Goal: Information Seeking & Learning: Learn about a topic

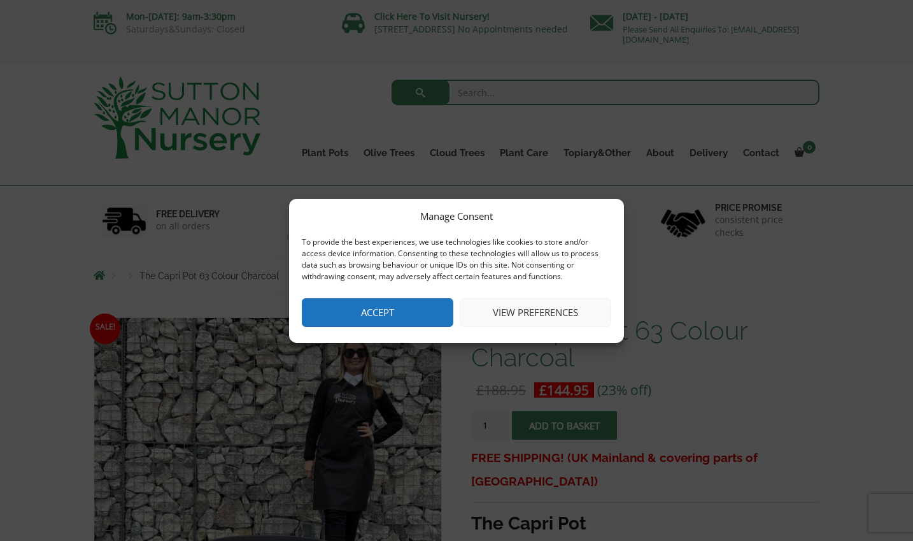
click at [432, 309] on button "Accept" at bounding box center [378, 312] width 152 height 29
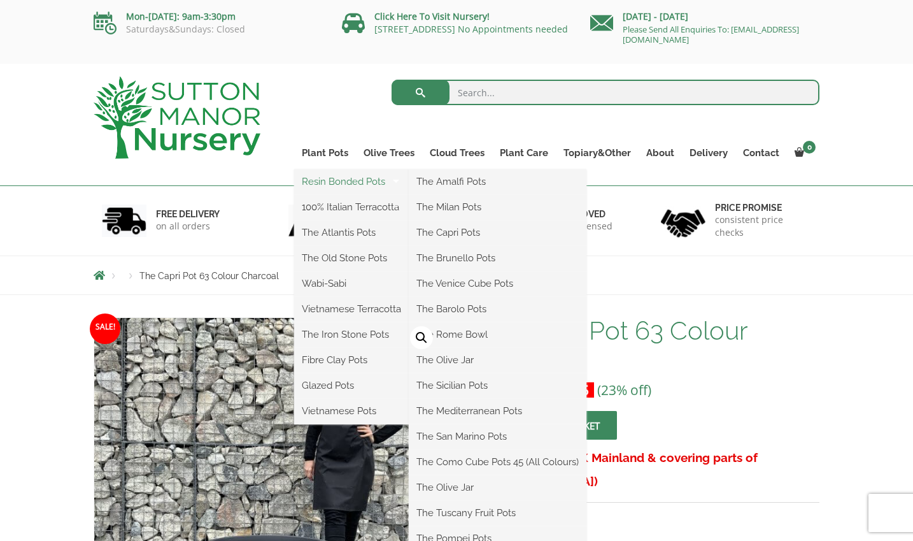
click at [316, 183] on link "Resin Bonded Pots" at bounding box center [351, 181] width 115 height 19
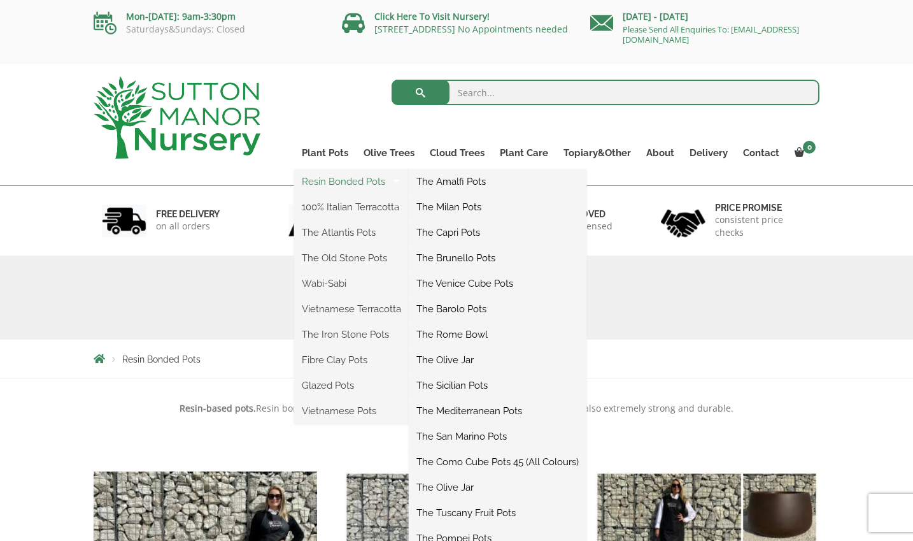
click at [313, 180] on link "Resin Bonded Pots" at bounding box center [351, 181] width 115 height 19
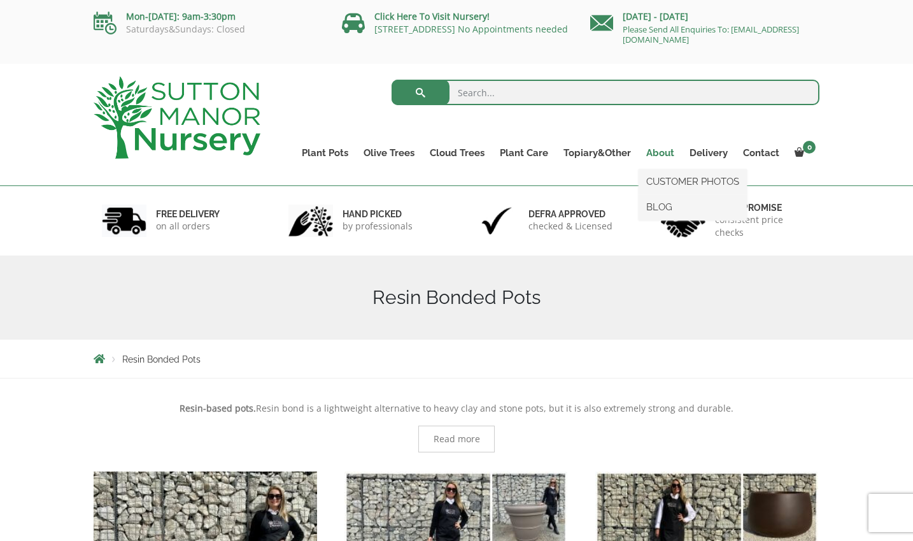
click at [653, 152] on link "About" at bounding box center [660, 153] width 43 height 18
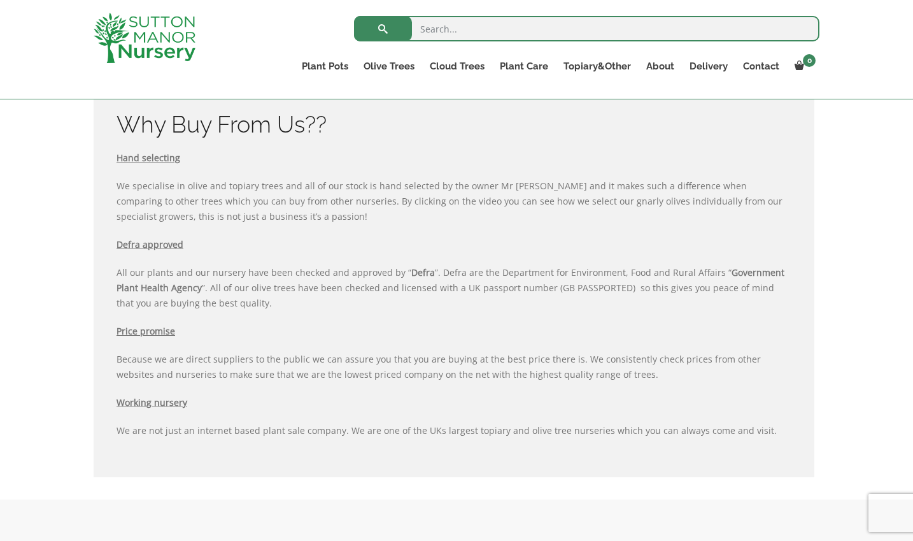
scroll to position [1187, 0]
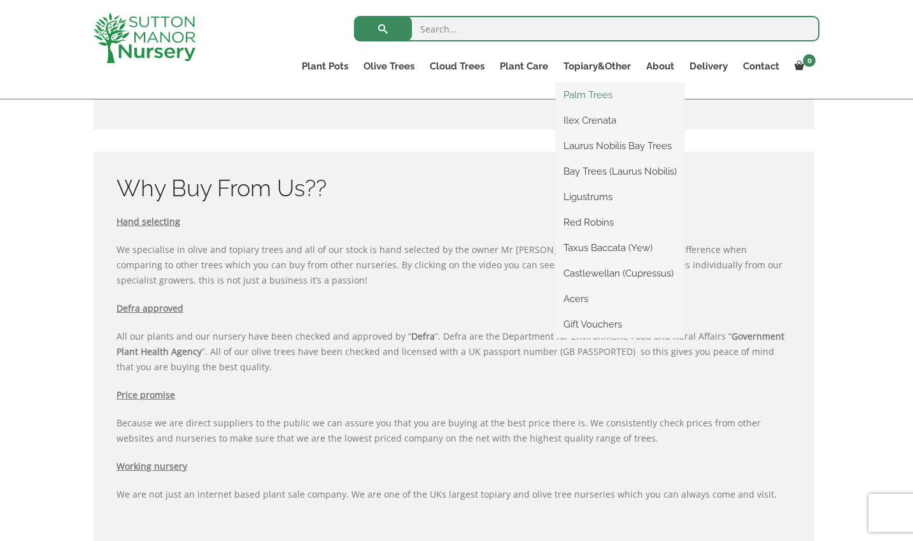
click at [586, 96] on link "Palm Trees" at bounding box center [620, 94] width 129 height 19
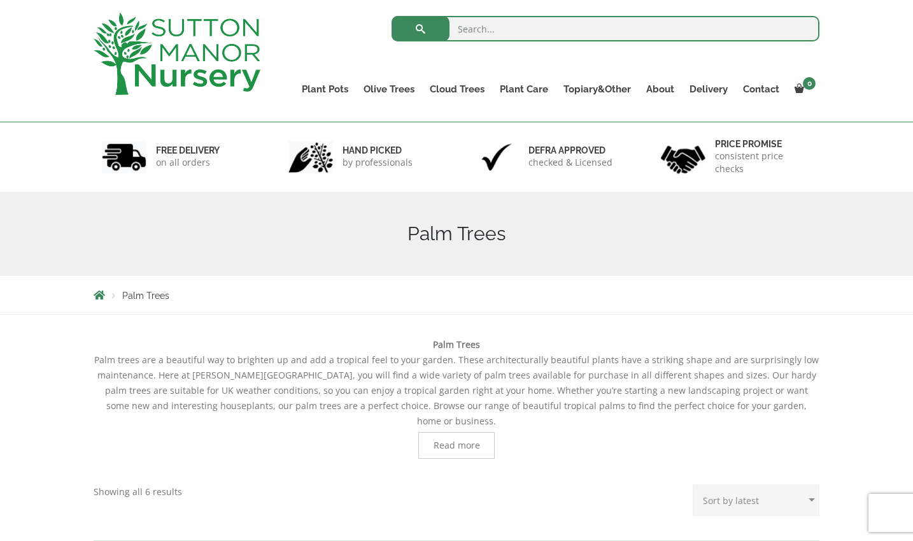
scroll to position [127, 0]
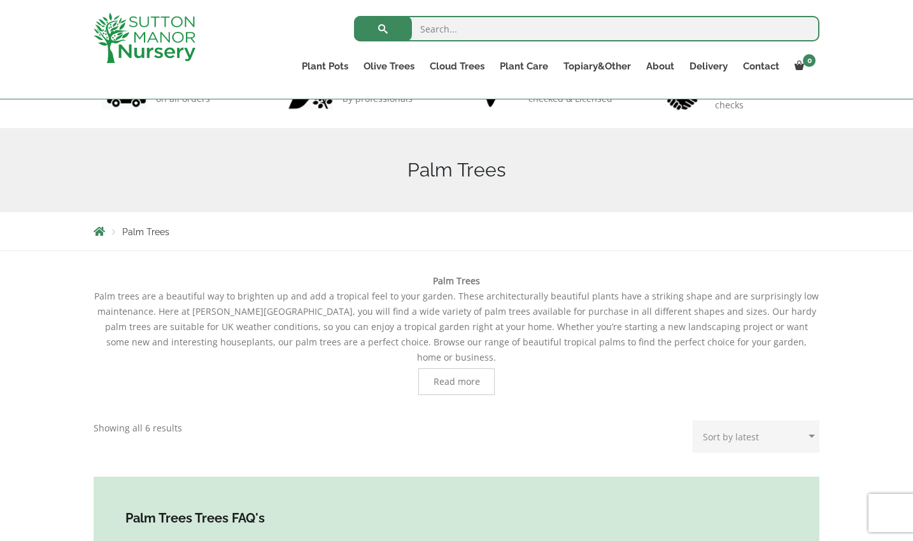
click at [443, 377] on span "Read more" at bounding box center [457, 381] width 46 height 9
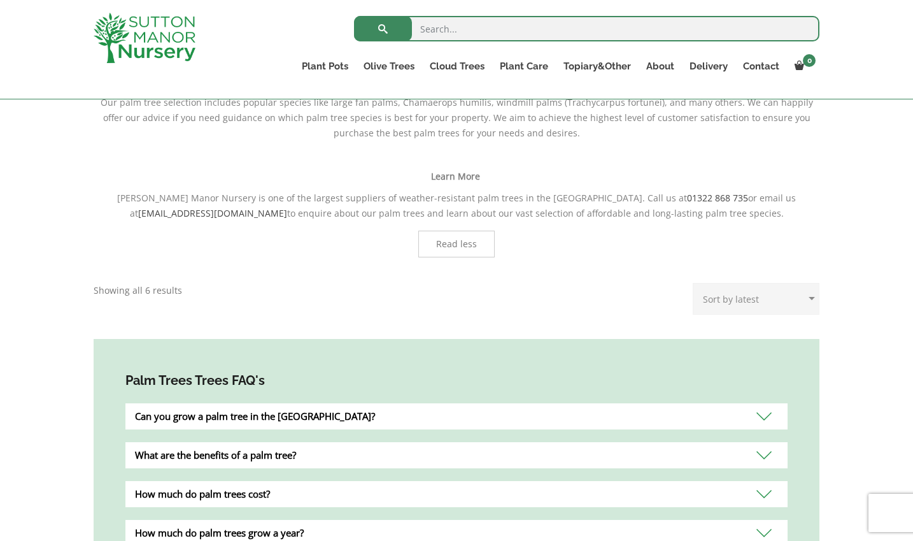
scroll to position [1060, 0]
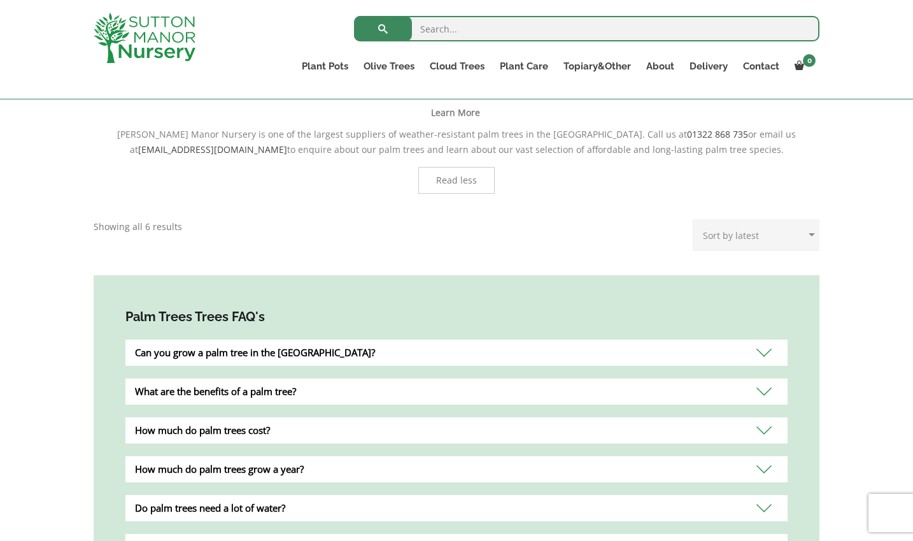
click at [762, 417] on div "How much do palm trees cost?" at bounding box center [456, 430] width 662 height 26
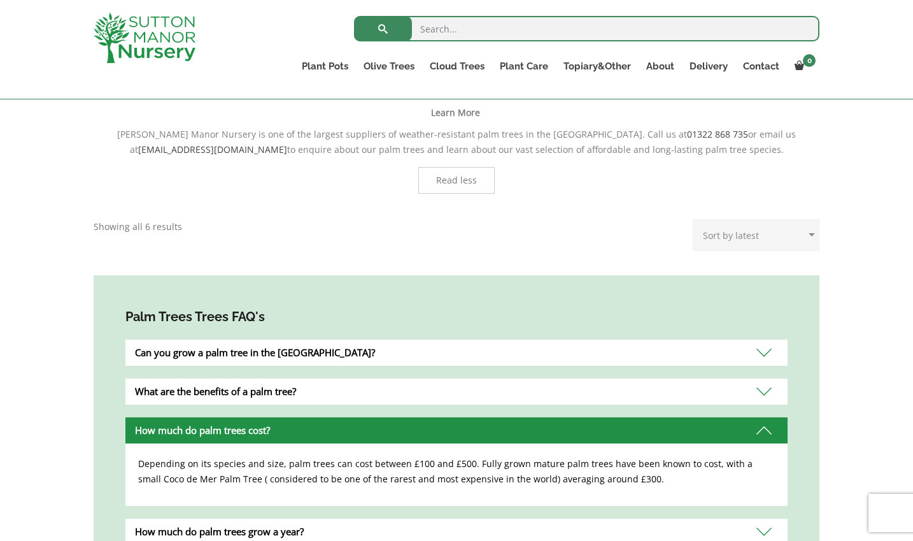
click at [760, 518] on div "How much do palm trees grow a year?" at bounding box center [456, 531] width 662 height 26
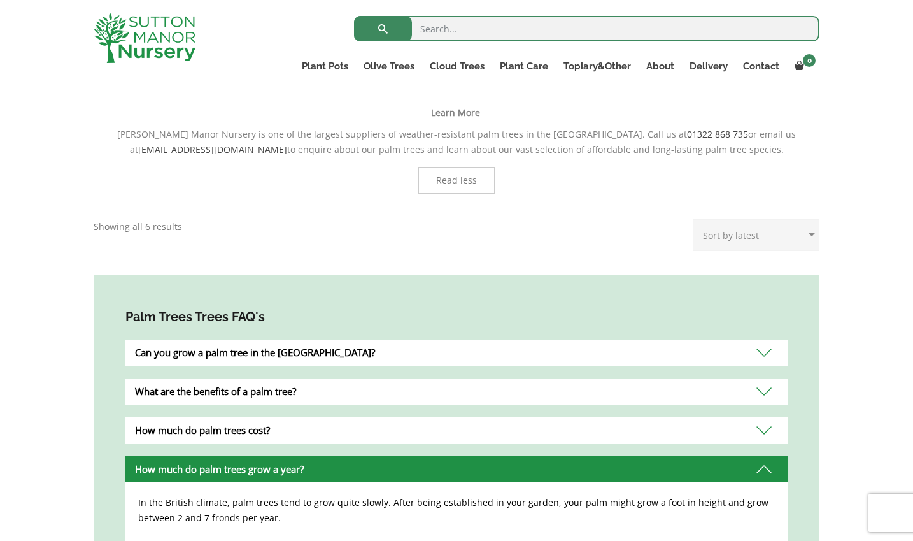
scroll to position [1123, 0]
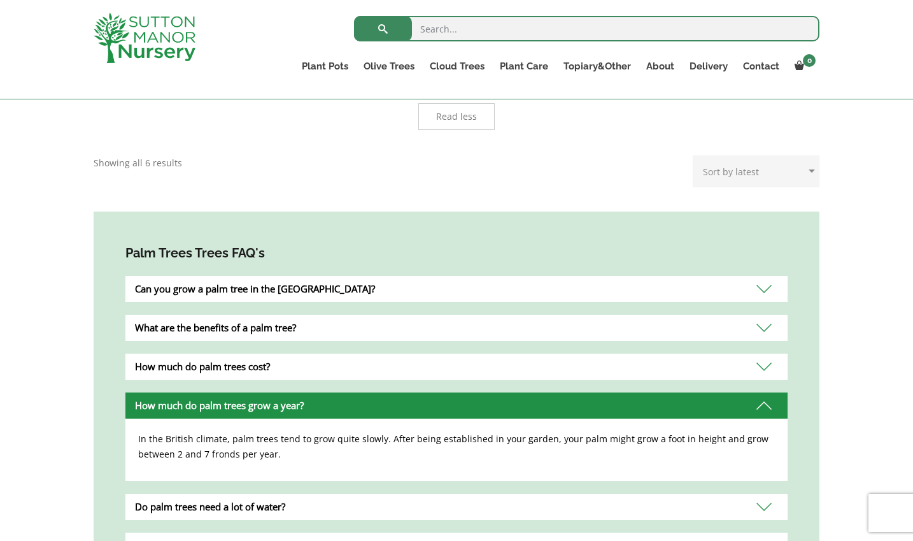
click at [767, 493] on div "Do palm trees need a lot of water?" at bounding box center [456, 506] width 662 height 26
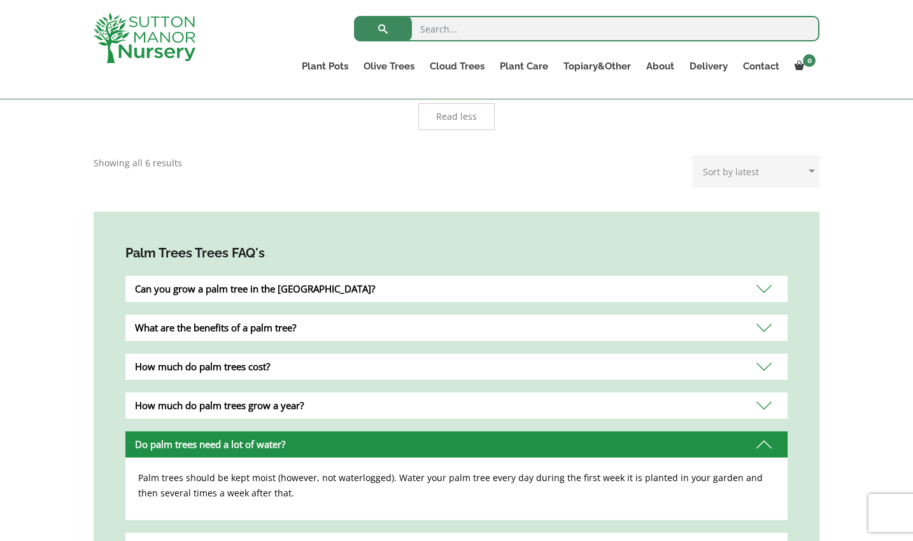
click at [769, 532] on div "which palm trees grow indoors?" at bounding box center [456, 545] width 662 height 26
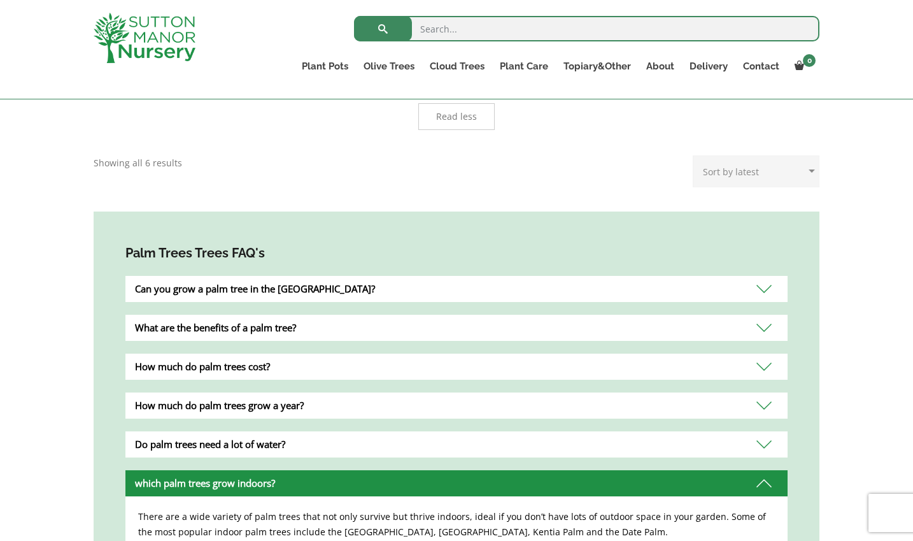
scroll to position [1187, 0]
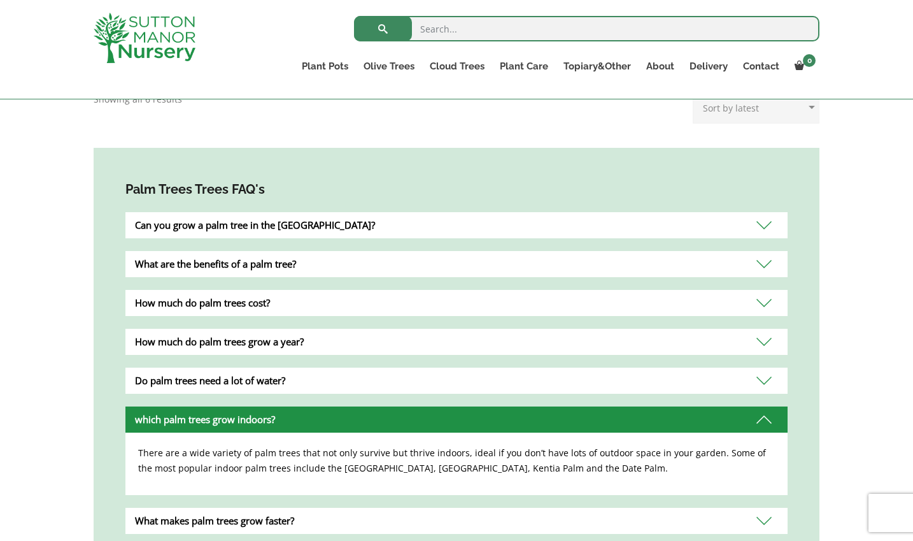
click at [759, 507] on div "What makes palm trees grow faster?" at bounding box center [456, 520] width 662 height 26
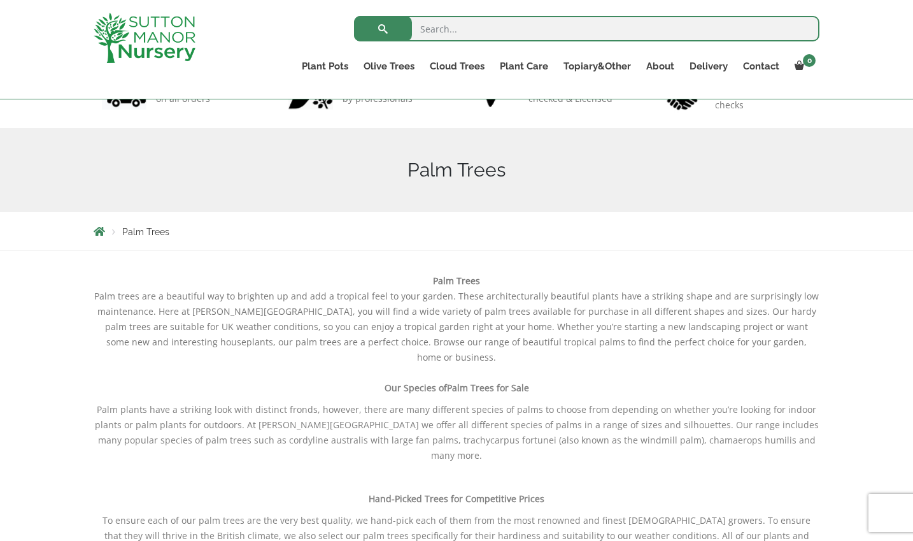
scroll to position [168, 0]
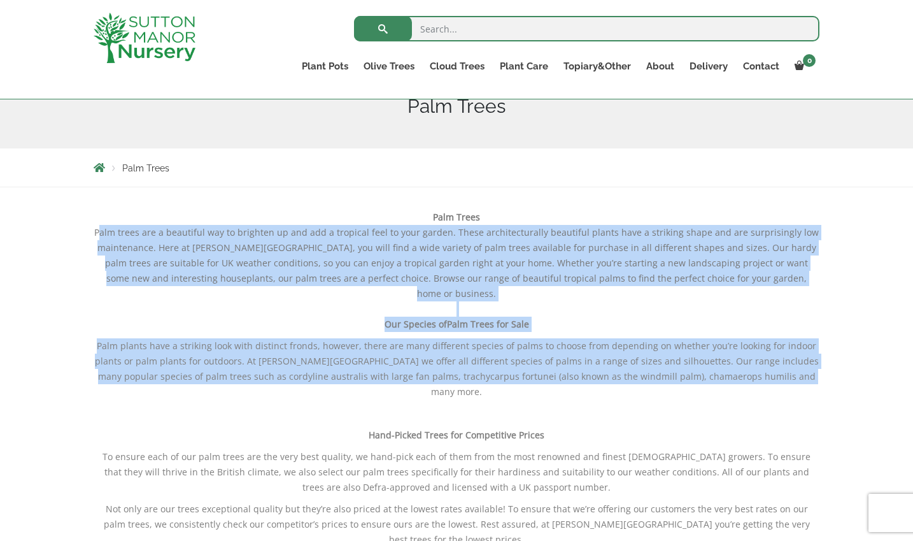
drag, startPoint x: 110, startPoint y: 227, endPoint x: 789, endPoint y: 365, distance: 692.8
copy div "Palm trees are a beautiful way to brighten up and add a tropical feel to your g…"
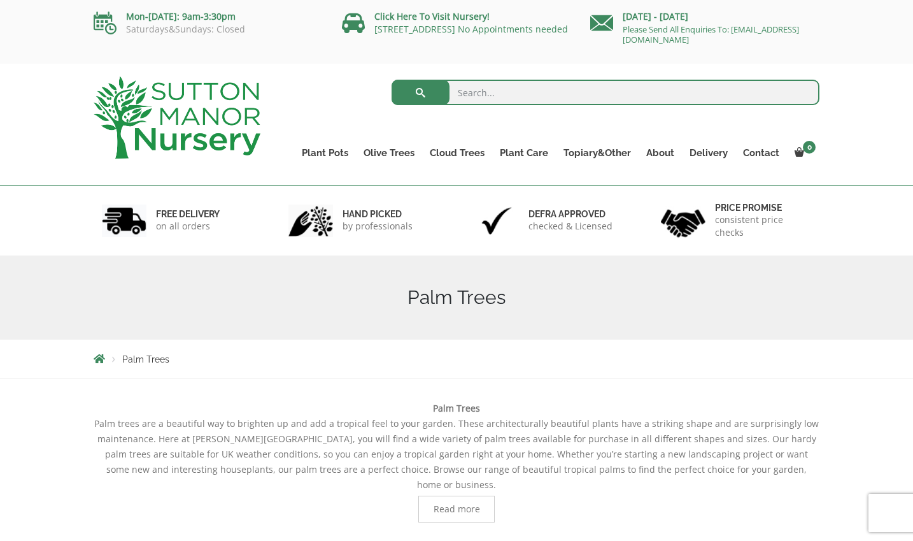
click at [434, 22] on p "Click Here To Visit Nursery!" at bounding box center [461, 16] width 239 height 15
click at [394, 27] on link "[STREET_ADDRESS] No Appointments needed" at bounding box center [471, 29] width 194 height 12
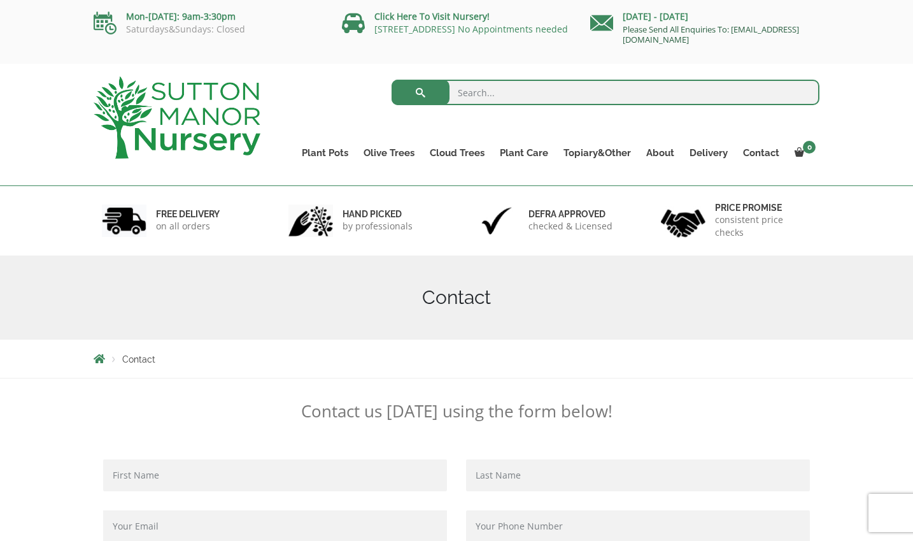
click at [644, 30] on link "Please Send All Enquiries To: [EMAIL_ADDRESS][DOMAIN_NAME]" at bounding box center [711, 35] width 176 height 22
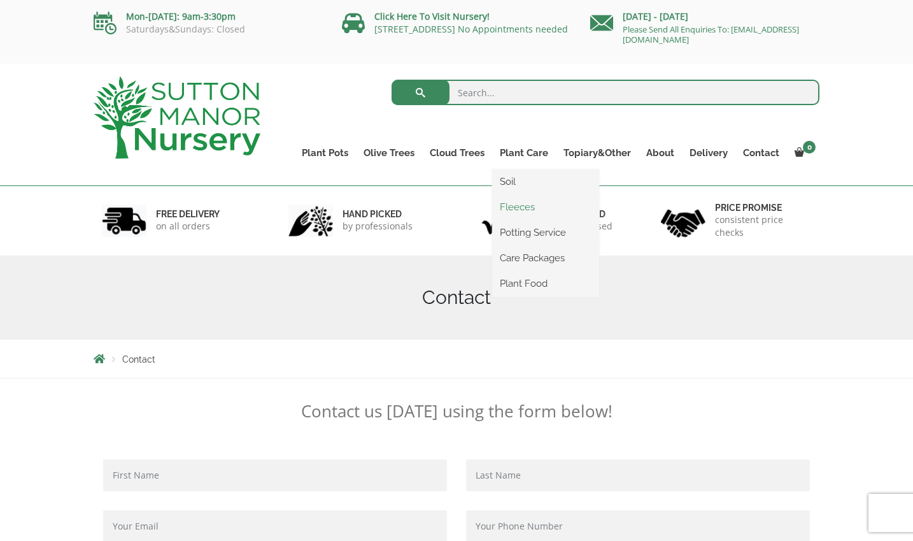
click at [519, 205] on link "Fleeces" at bounding box center [545, 206] width 107 height 19
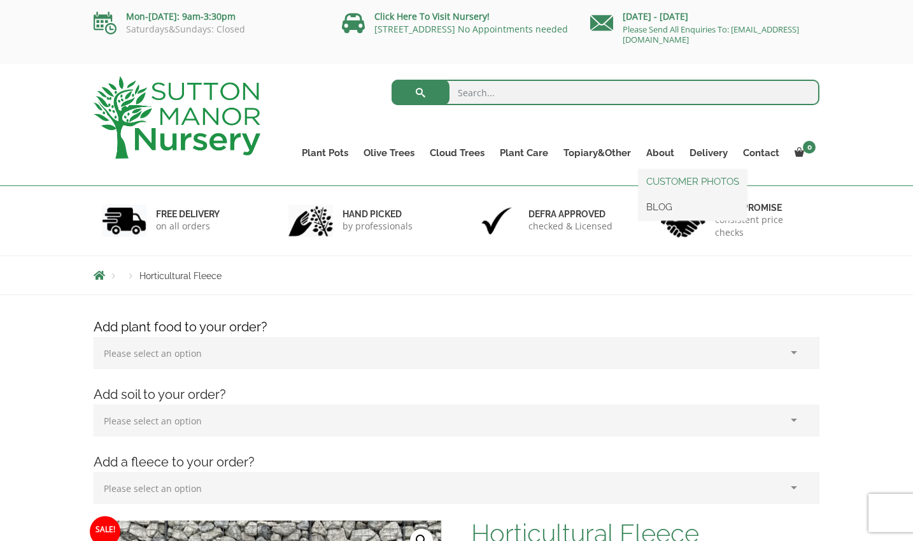
click at [665, 178] on link "CUSTOMER PHOTOS" at bounding box center [693, 181] width 108 height 19
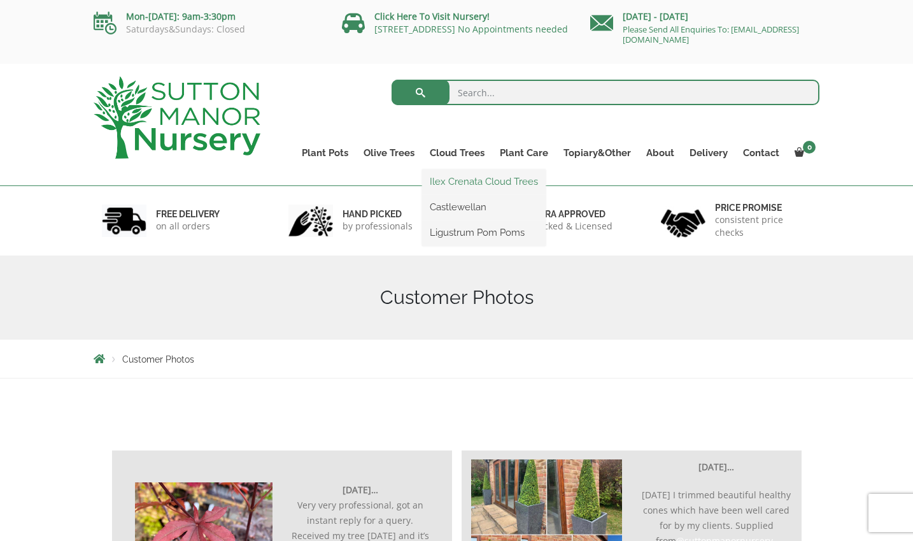
click at [445, 177] on link "Ilex Crenata Cloud Trees" at bounding box center [484, 181] width 124 height 19
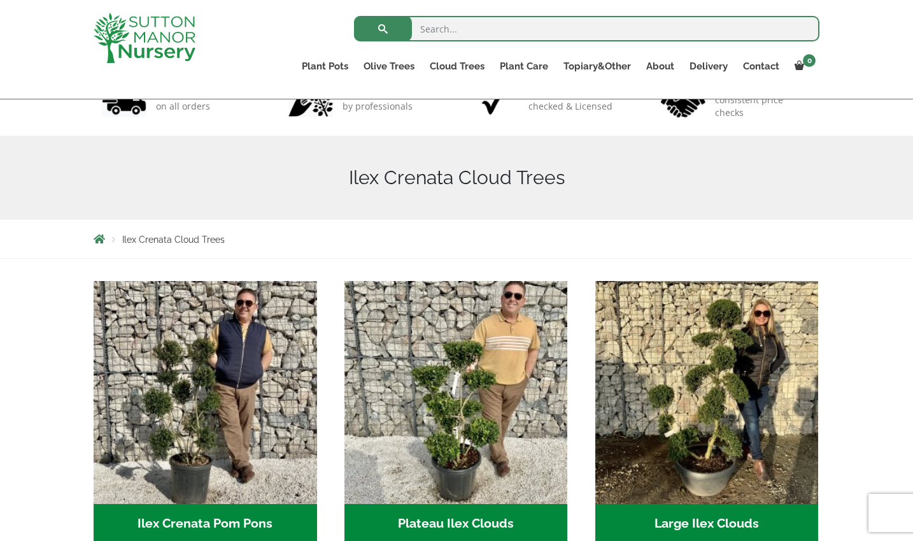
scroll to position [224, 0]
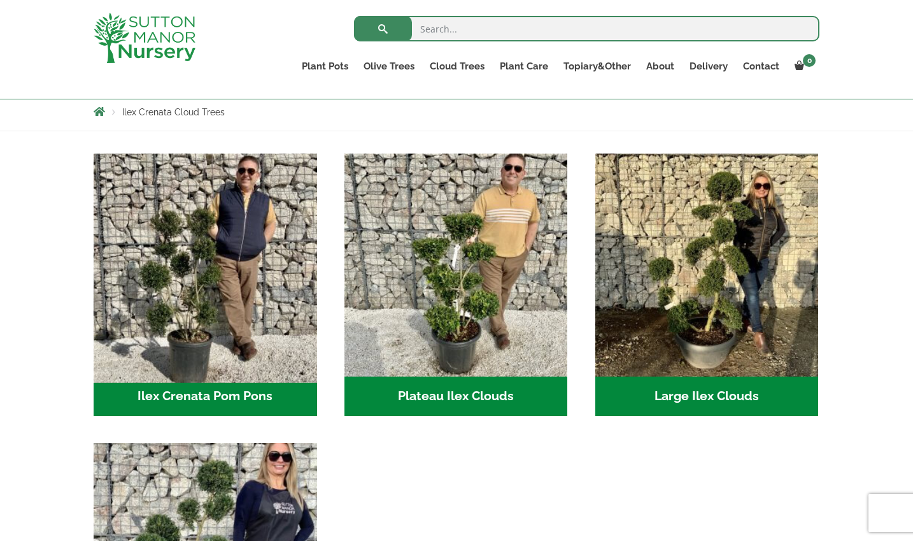
click at [192, 295] on img "Visit product category Ilex Crenata Pom Pons" at bounding box center [205, 265] width 234 height 234
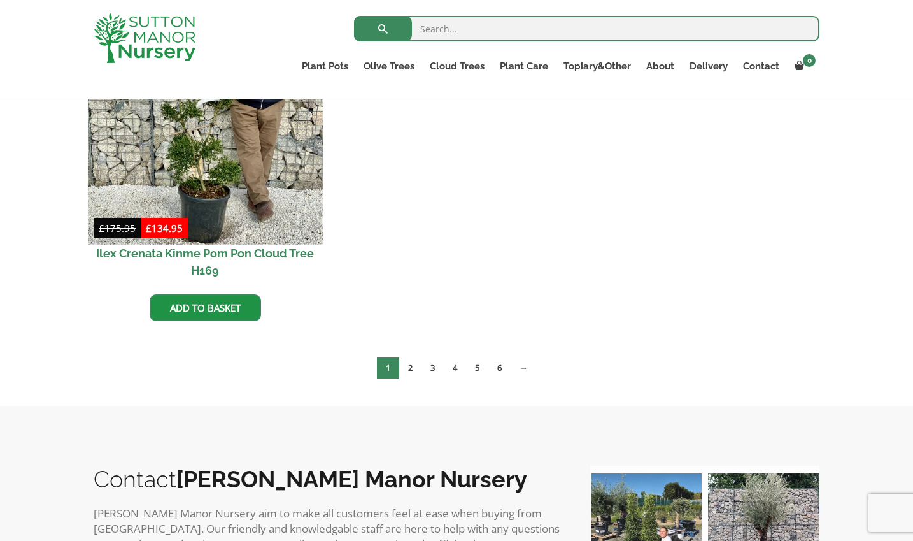
scroll to position [805, 0]
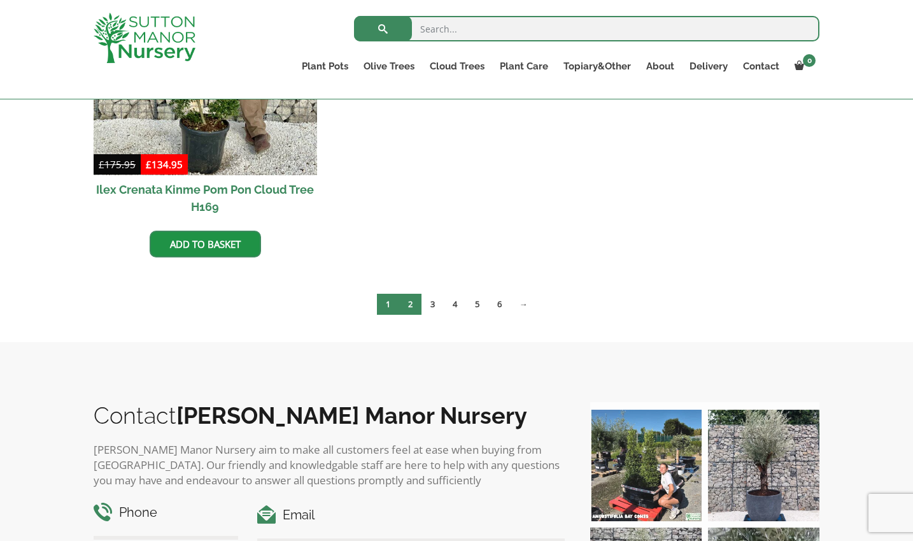
click at [408, 303] on link "2" at bounding box center [410, 304] width 22 height 21
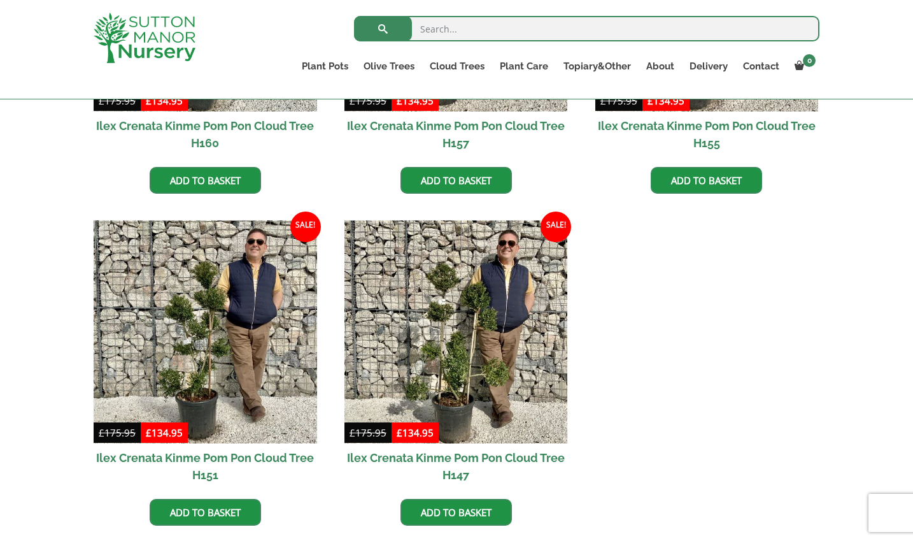
scroll to position [996, 0]
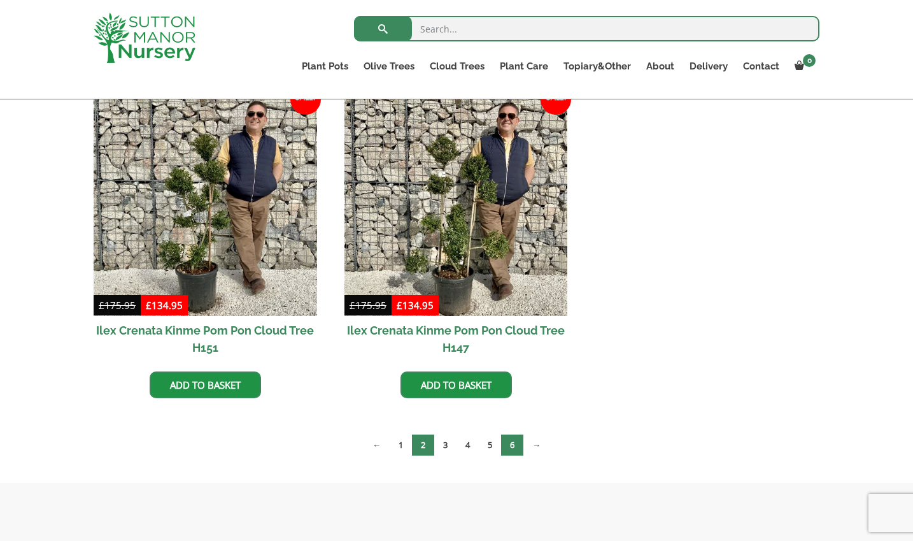
click at [511, 445] on link "6" at bounding box center [512, 444] width 22 height 21
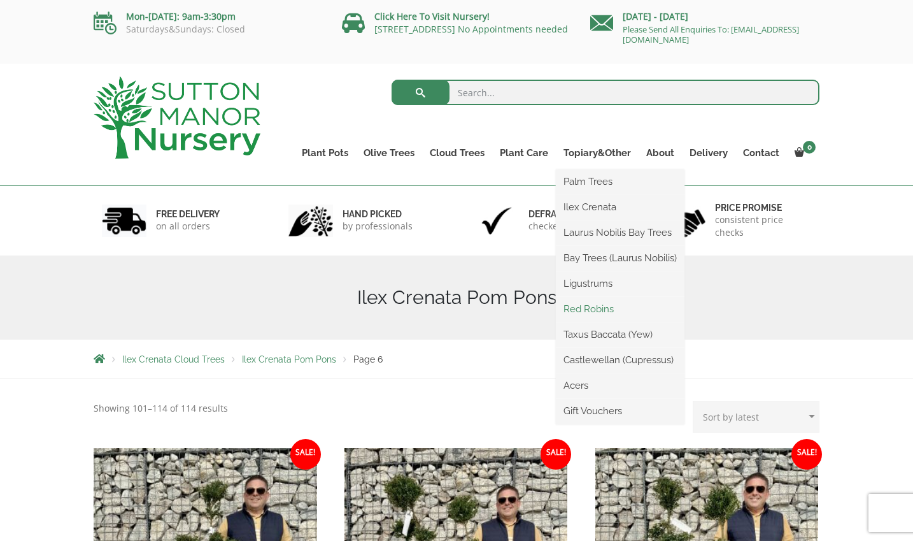
click at [596, 311] on link "Red Robins" at bounding box center [620, 308] width 129 height 19
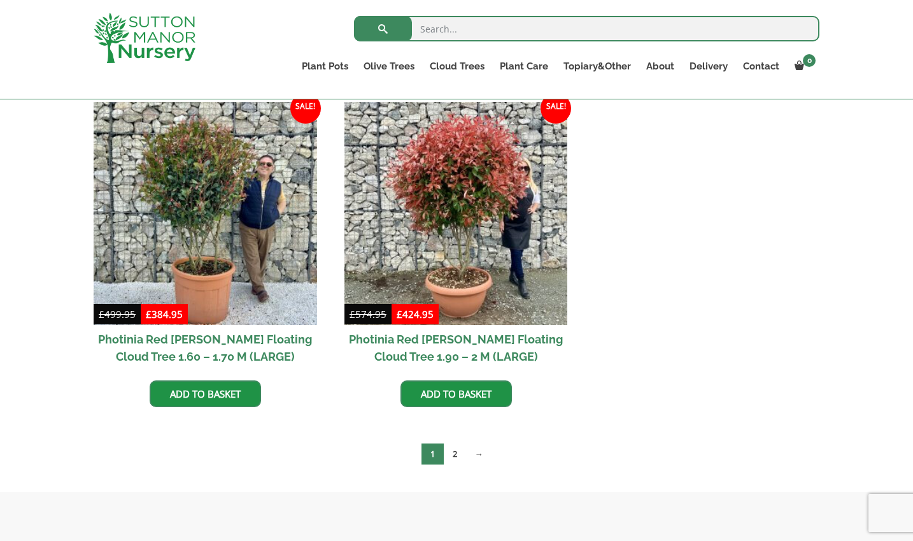
scroll to position [232, 0]
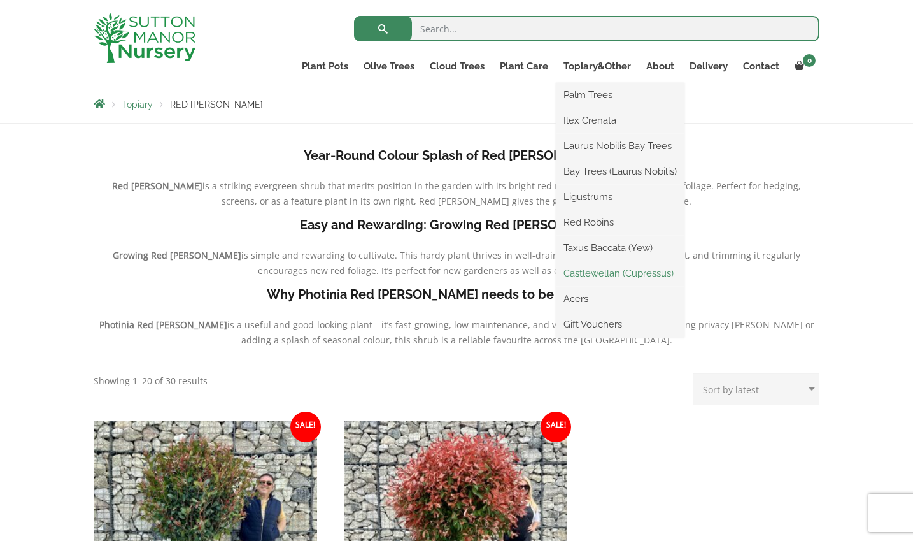
click at [606, 271] on link "Castlewellan (Cupressus)" at bounding box center [620, 273] width 129 height 19
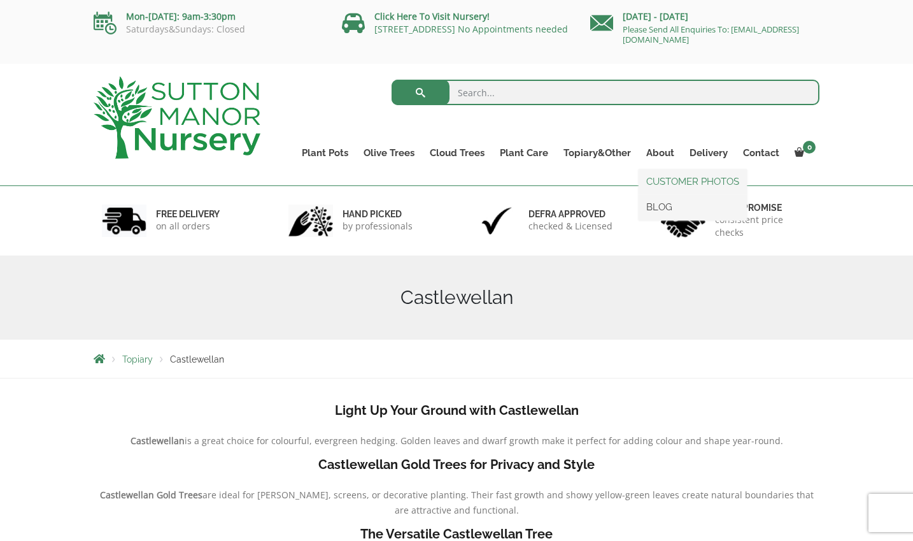
click at [659, 180] on link "CUSTOMER PHOTOS" at bounding box center [693, 181] width 108 height 19
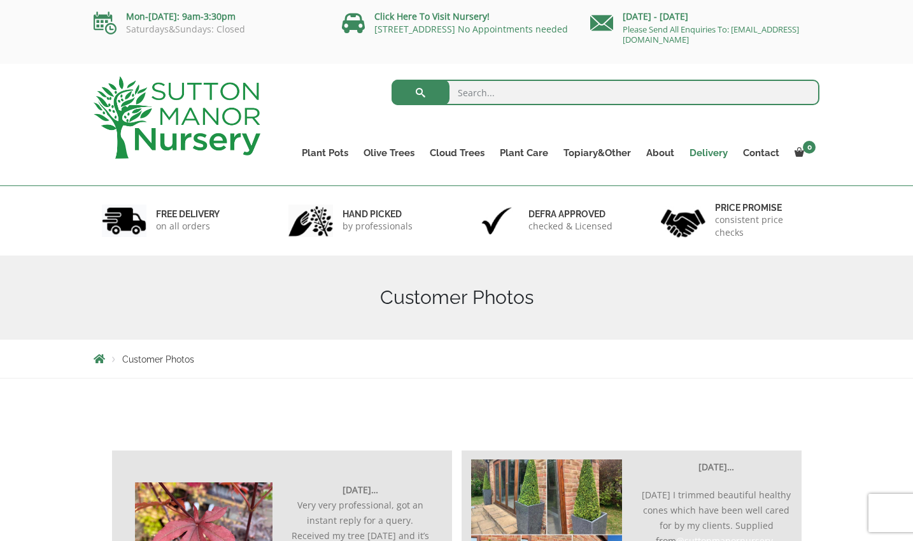
click at [704, 153] on link "Delivery" at bounding box center [708, 153] width 53 height 18
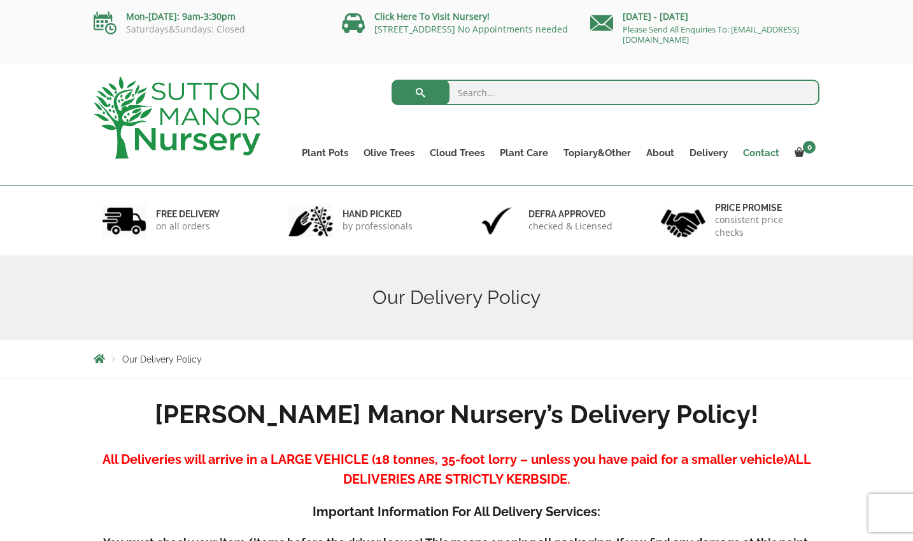
click at [761, 150] on link "Contact" at bounding box center [761, 153] width 52 height 18
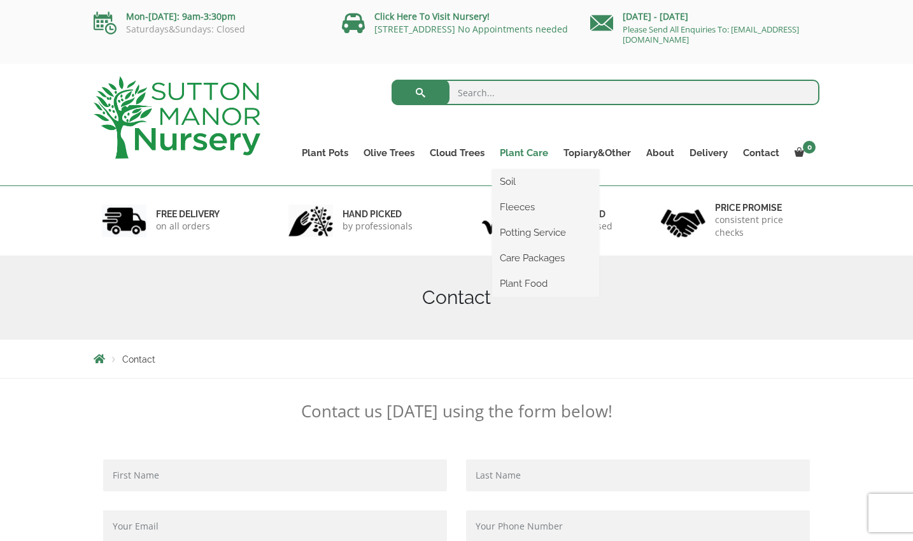
click at [513, 155] on link "Plant Care" at bounding box center [524, 153] width 64 height 18
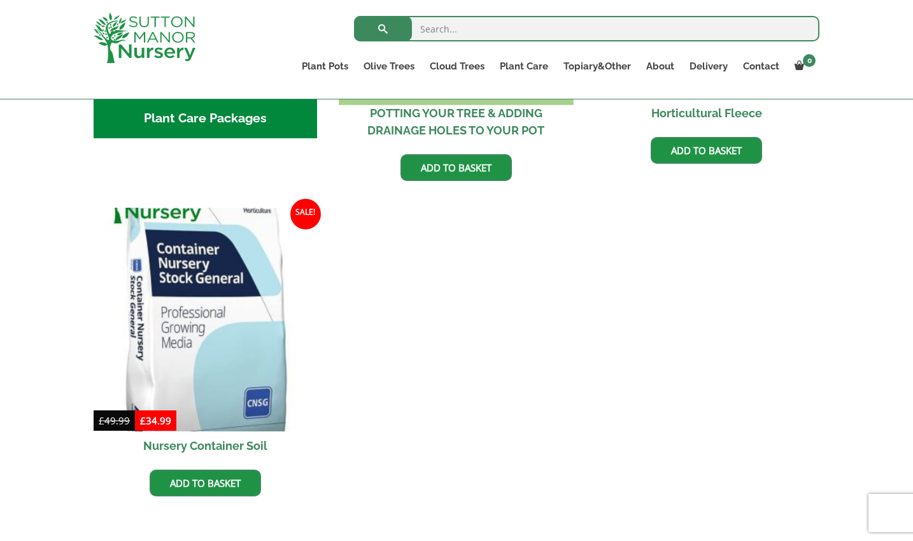
scroll to position [677, 0]
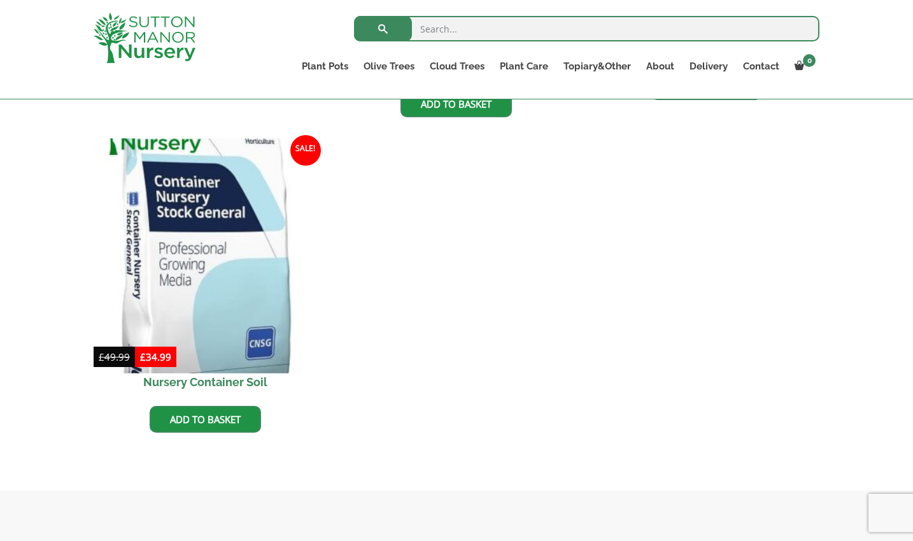
click at [204, 330] on img at bounding box center [205, 256] width 234 height 234
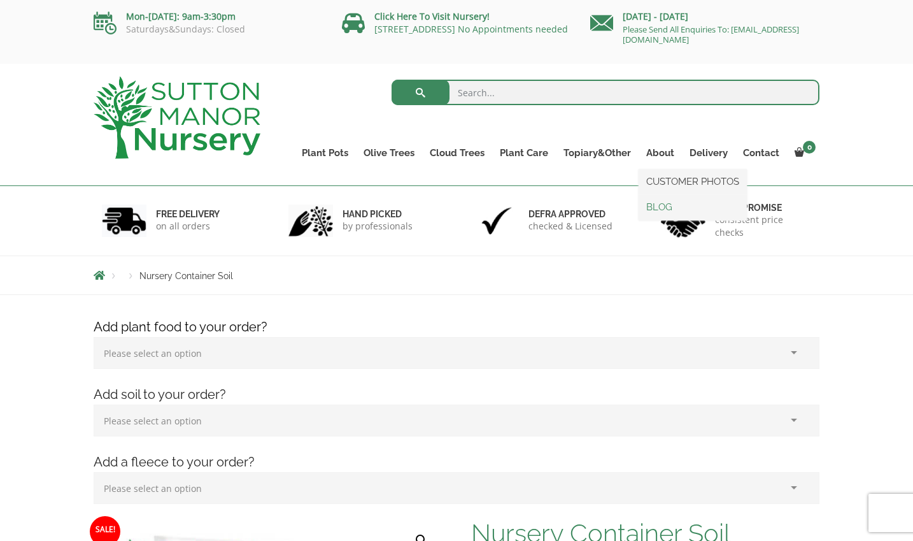
click at [651, 209] on link "BLOG" at bounding box center [693, 206] width 108 height 19
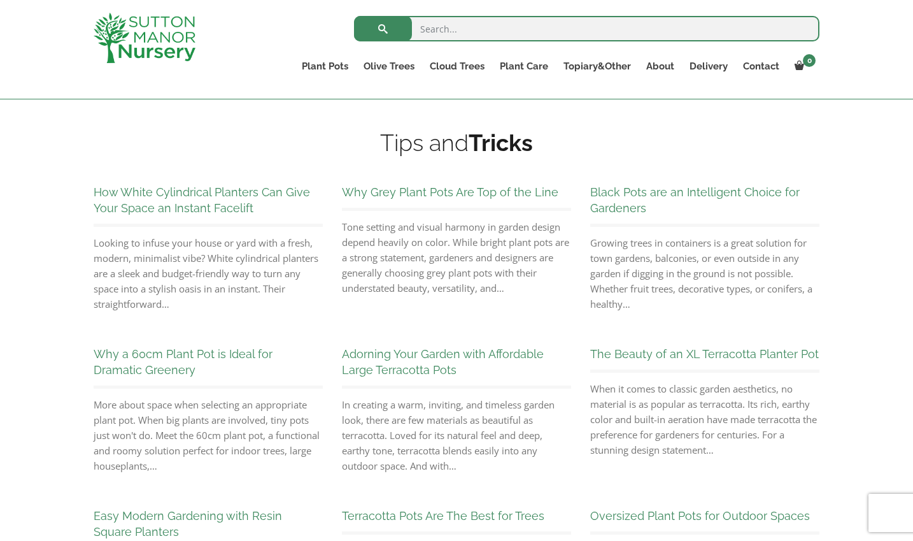
scroll to position [232, 0]
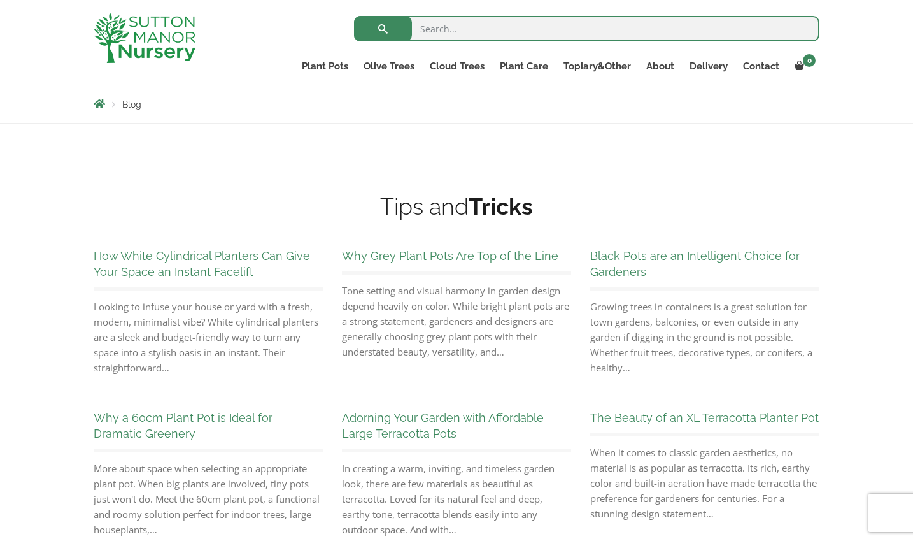
click at [507, 351] on p "Tone setting and visual harmony in garden design depend heavily on color. While…" at bounding box center [456, 321] width 229 height 76
click at [500, 353] on p "Tone setting and visual harmony in garden design depend heavily on color. While…" at bounding box center [456, 321] width 229 height 76
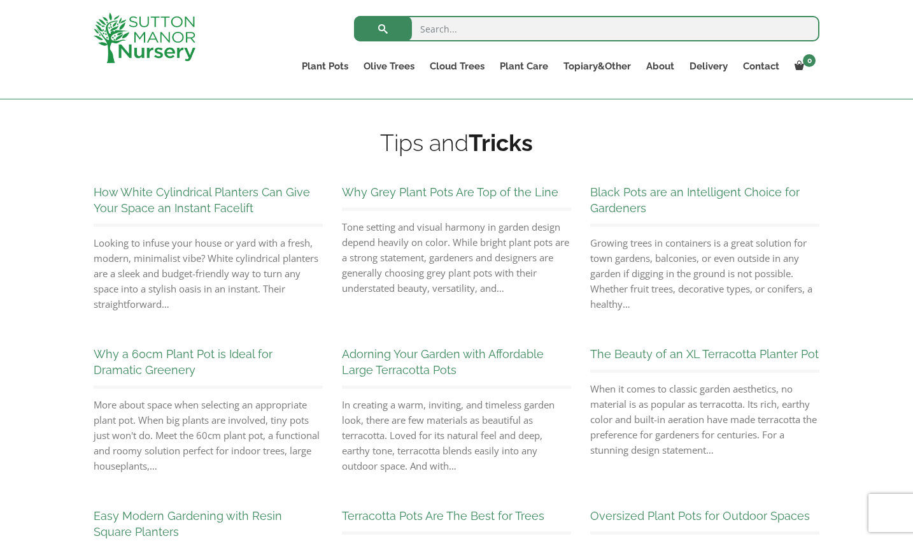
scroll to position [359, 0]
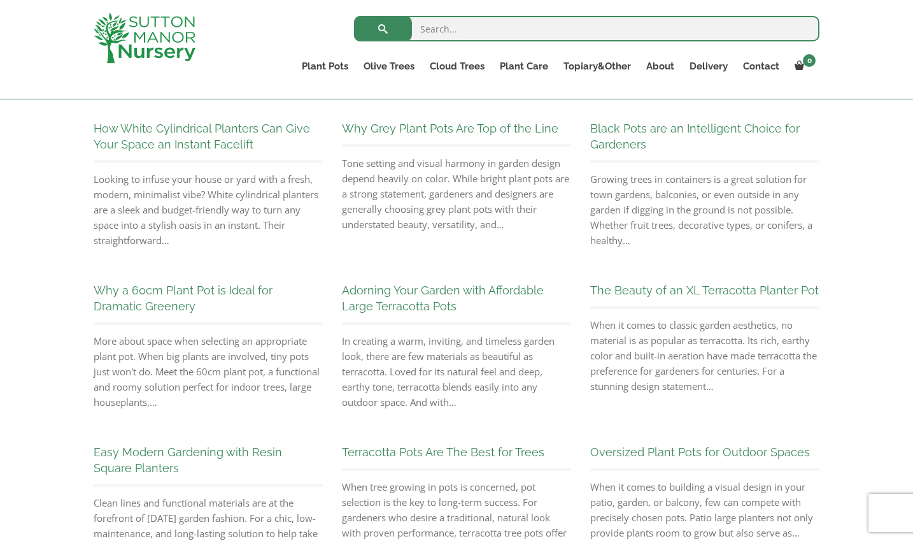
click at [495, 228] on p "Tone setting and visual harmony in garden design depend heavily on color. While…" at bounding box center [456, 193] width 229 height 76
click at [502, 233] on div "Why Grey Plant Pots Are Top of the Line Tone setting and visual harmony in gard…" at bounding box center [456, 175] width 248 height 146
click at [201, 220] on p "Looking to infuse your house or yard with a fresh, modern, minimalist vibe? Whi…" at bounding box center [208, 209] width 229 height 76
drag, startPoint x: 201, startPoint y: 220, endPoint x: 249, endPoint y: 242, distance: 53.3
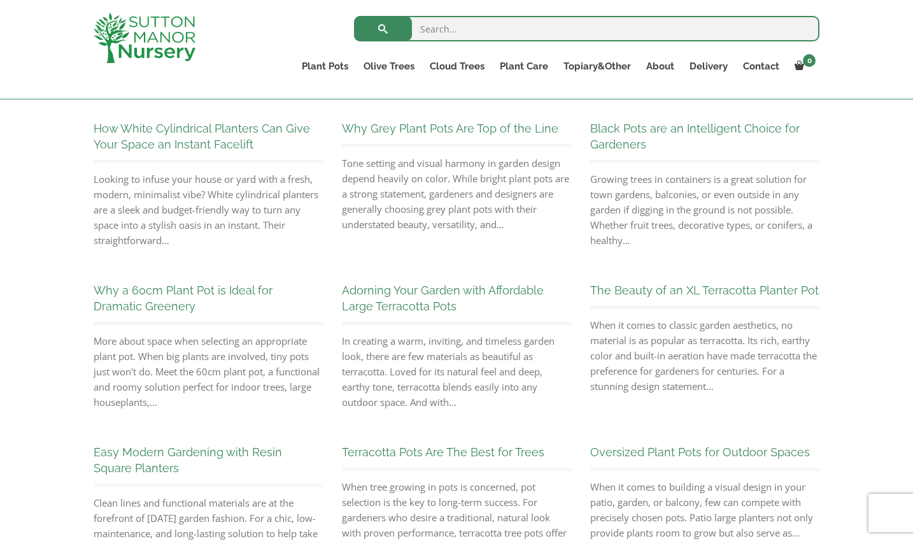
click at [249, 242] on p "Looking to infuse your house or yard with a fresh, modern, minimalist vibe? Whi…" at bounding box center [208, 209] width 229 height 76
click at [445, 218] on p "Tone setting and visual harmony in garden design depend heavily on color. While…" at bounding box center [456, 193] width 229 height 76
drag, startPoint x: 445, startPoint y: 218, endPoint x: 380, endPoint y: 243, distance: 70.1
click at [380, 243] on div "Why Grey Plant Pots Are Top of the Line Tone setting and visual harmony in gard…" at bounding box center [456, 175] width 248 height 146
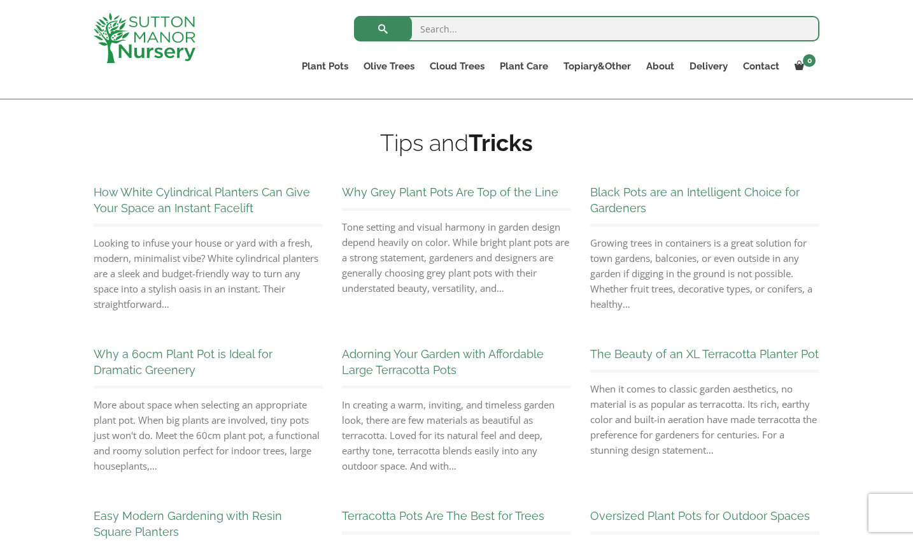
scroll to position [232, 0]
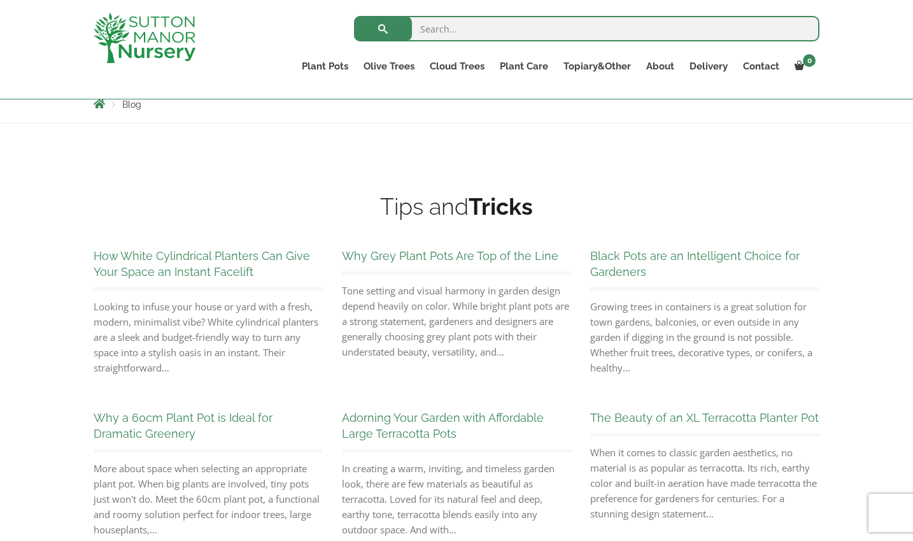
click at [387, 258] on link "Why Grey Plant Pots Are Top of the Line" at bounding box center [450, 255] width 216 height 13
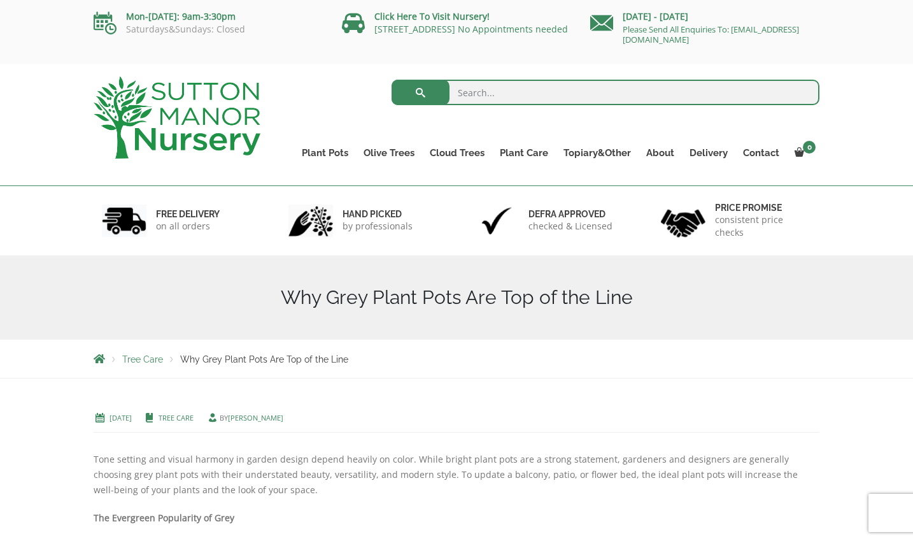
click at [141, 357] on span "Tree Care" at bounding box center [142, 359] width 41 height 10
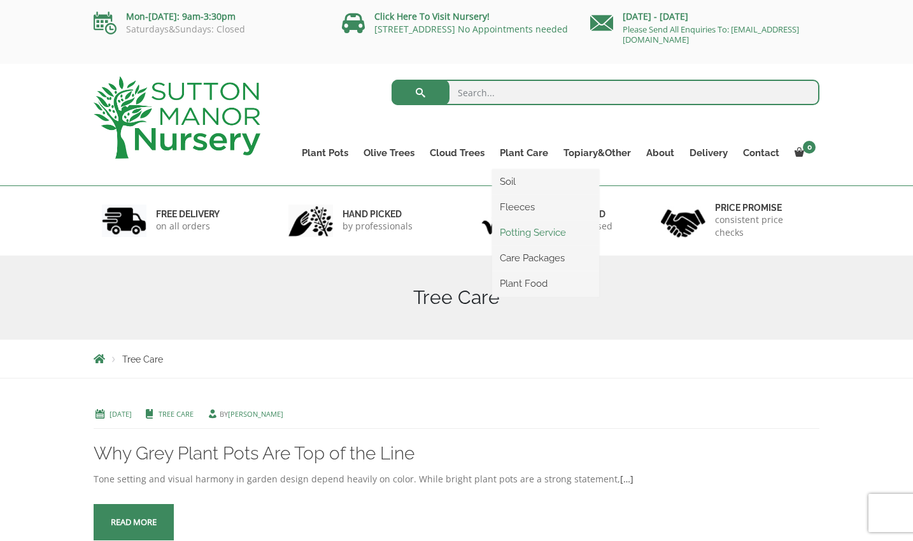
click at [510, 231] on link "Potting Service" at bounding box center [545, 232] width 107 height 19
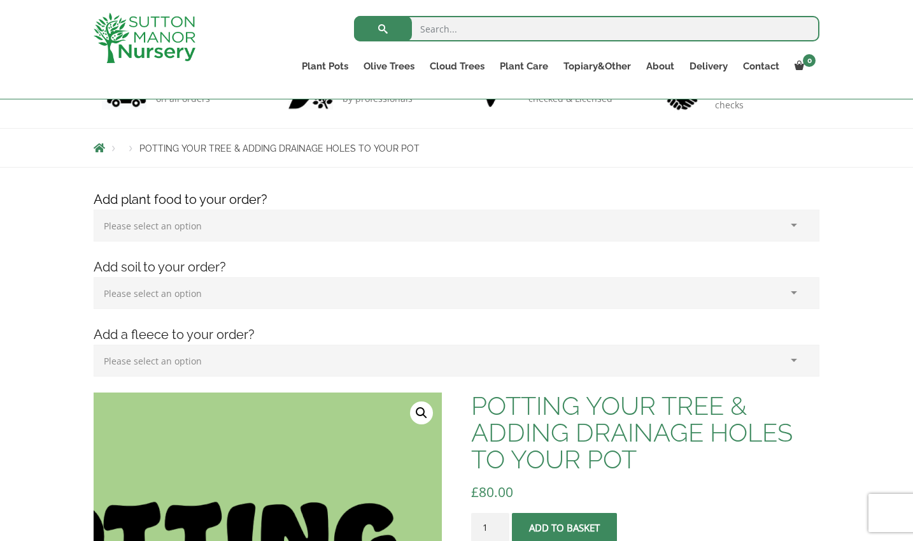
scroll to position [41, 0]
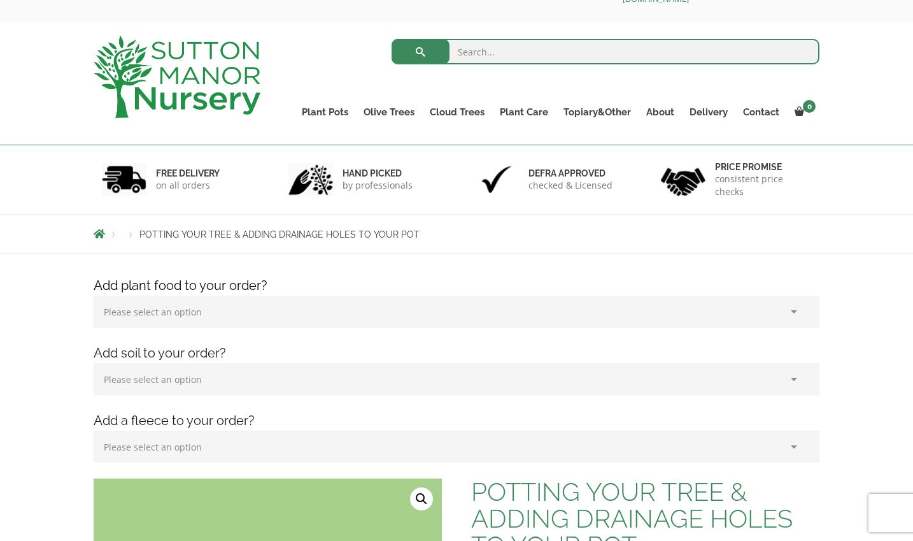
click at [169, 313] on select "Please select an option (x1) 1k Bag (£15.00) (x2) 1k Bag (£30.00) (x3) 1k Bag (…" at bounding box center [457, 311] width 726 height 32
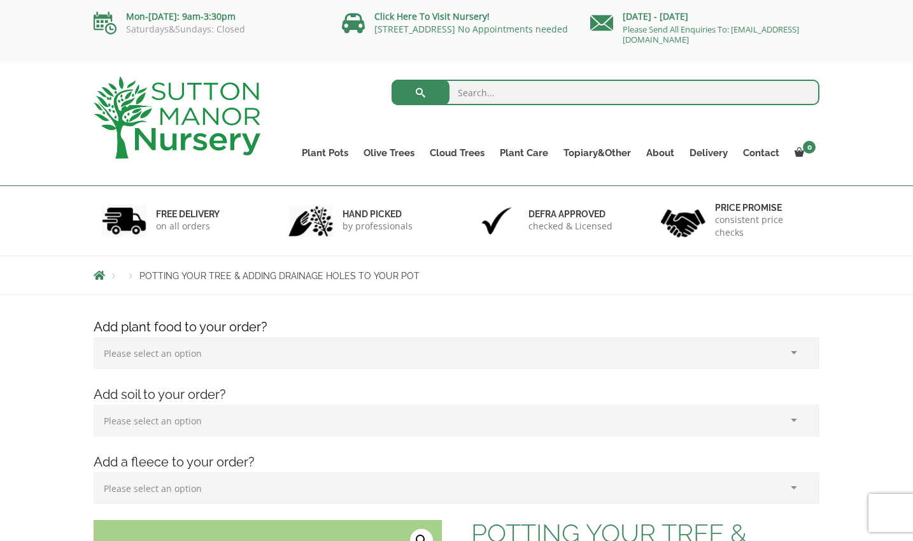
click at [183, 353] on select "Please select an option (x1) 1k Bag (£15.00) (x2) 1k Bag (£30.00) (x3) 1k Bag (…" at bounding box center [457, 353] width 726 height 32
click at [176, 420] on select "Please select an option (x1) 75L Bag (£34.99) (x2) 75L Bag (£69.98) (x3) 75L Ba…" at bounding box center [457, 420] width 726 height 32
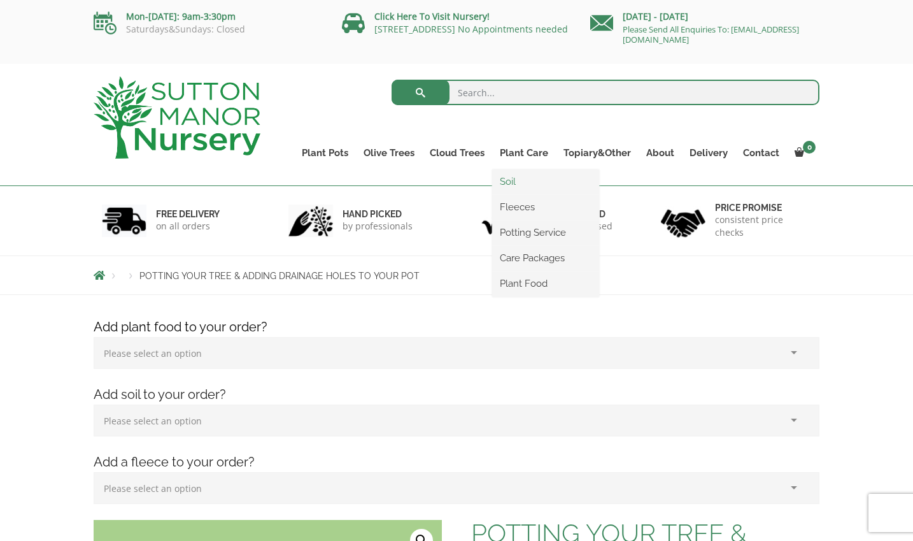
click at [506, 181] on link "Soil" at bounding box center [545, 181] width 107 height 19
